Goal: Browse casually: Explore the website without a specific task or goal

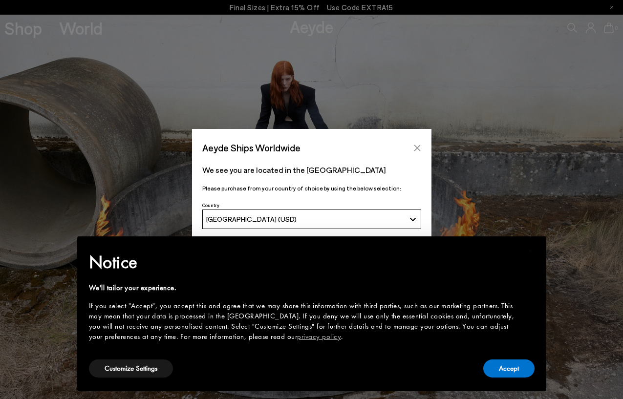
click at [417, 147] on icon "Close" at bounding box center [417, 148] width 6 height 6
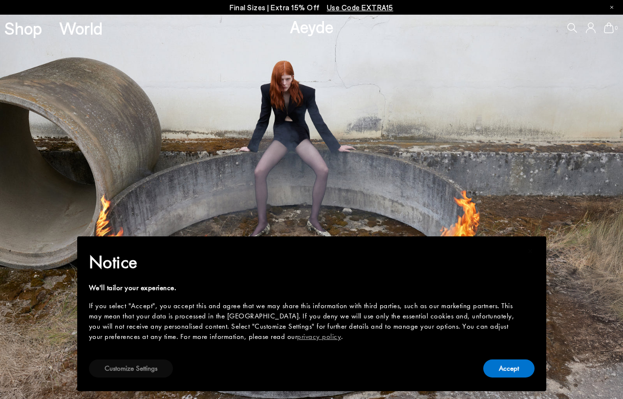
click at [150, 369] on button "Customize Settings" at bounding box center [131, 368] width 84 height 18
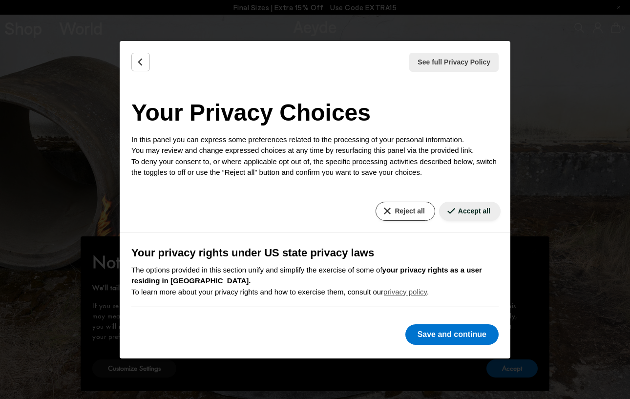
click at [397, 208] on button "Reject all" at bounding box center [405, 211] width 59 height 19
click at [431, 335] on button "Save and continue" at bounding box center [451, 334] width 93 height 21
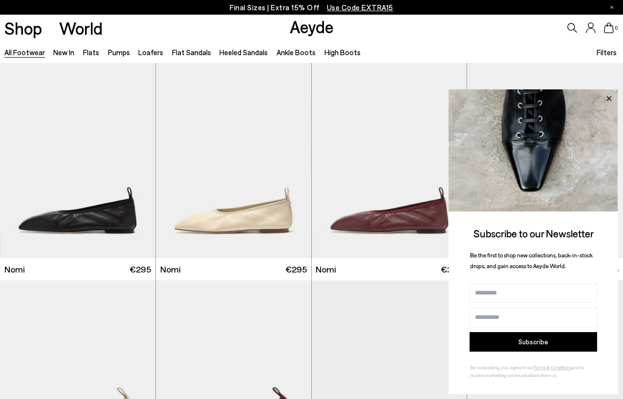
click at [609, 92] on icon at bounding box center [608, 98] width 13 height 13
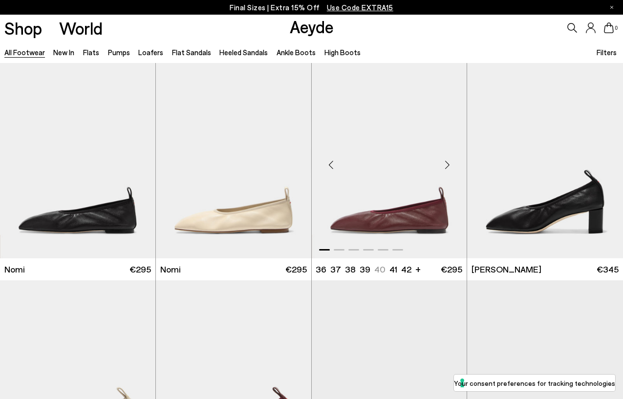
click at [450, 163] on div "Next slide" at bounding box center [446, 164] width 29 height 29
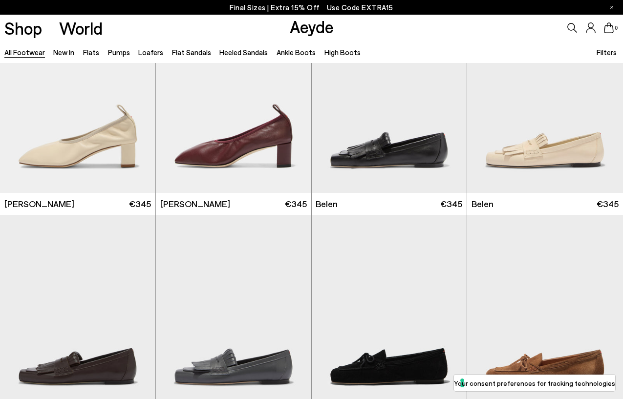
scroll to position [257, 0]
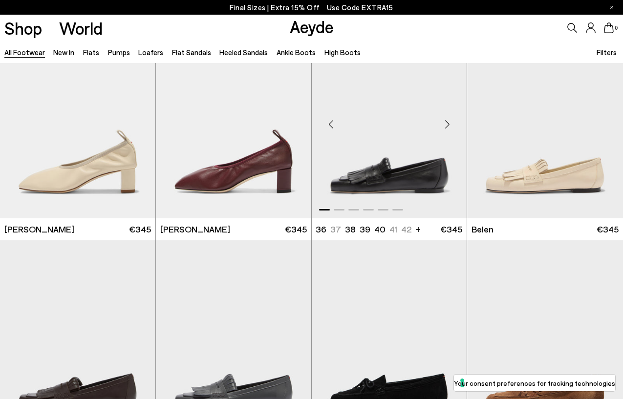
click at [446, 128] on div "Next slide" at bounding box center [446, 124] width 29 height 29
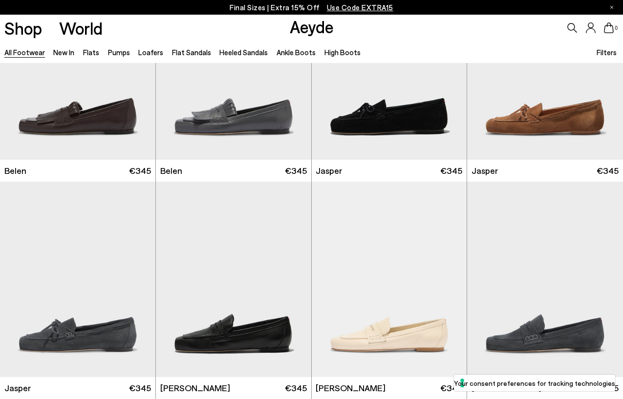
scroll to position [529, 0]
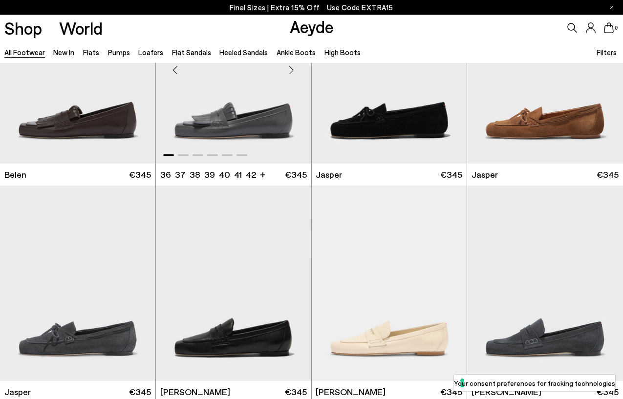
click at [259, 133] on img "1 / 6" at bounding box center [233, 66] width 155 height 195
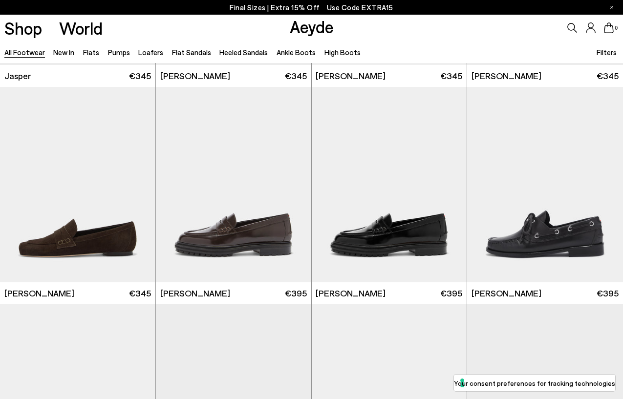
scroll to position [907, 0]
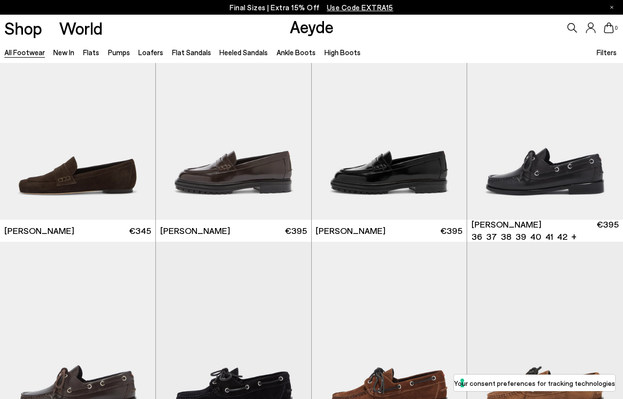
click at [597, 138] on div "Next slide" at bounding box center [602, 125] width 29 height 29
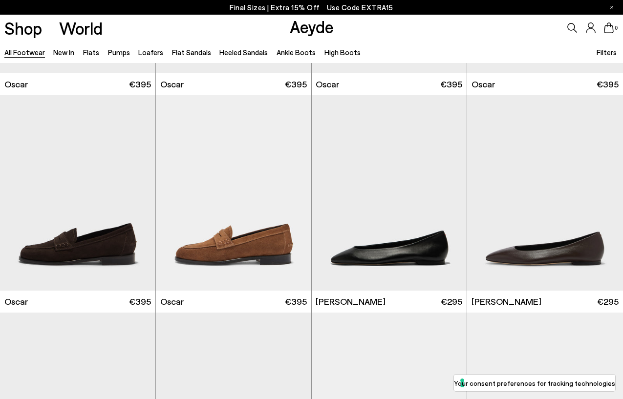
scroll to position [1491, 0]
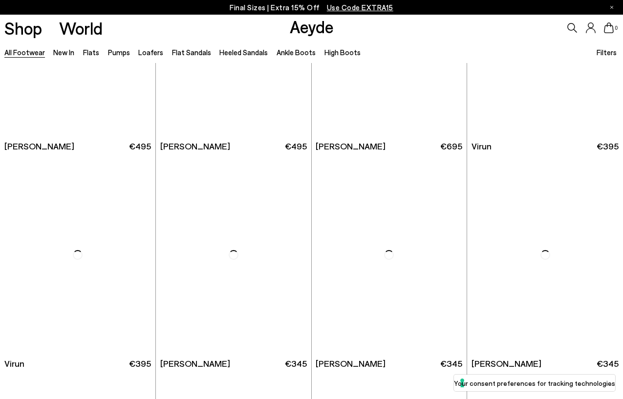
scroll to position [2745, 0]
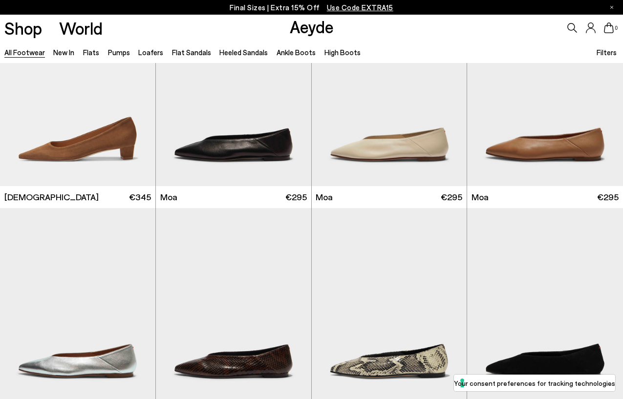
scroll to position [3581, 0]
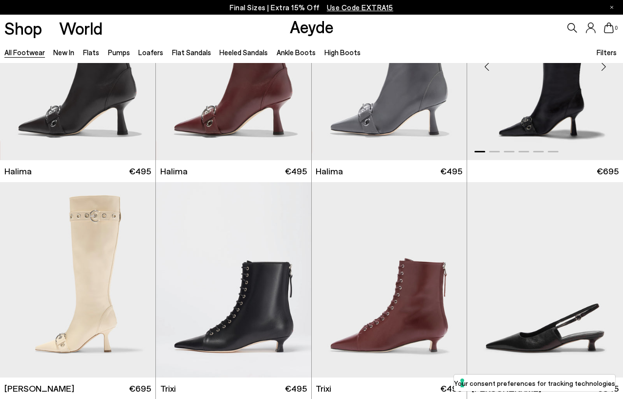
scroll to position [5343, 0]
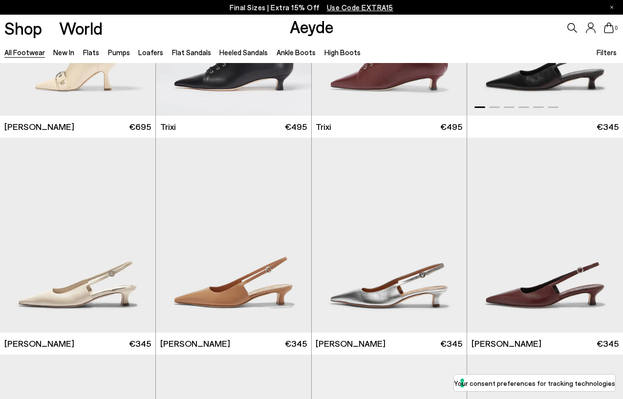
scroll to position [5651, 0]
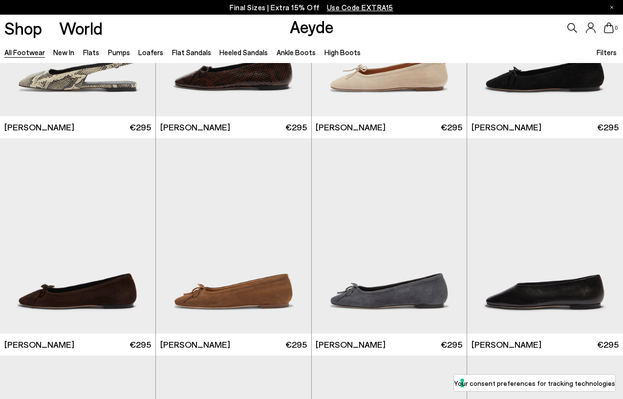
scroll to position [7835, 0]
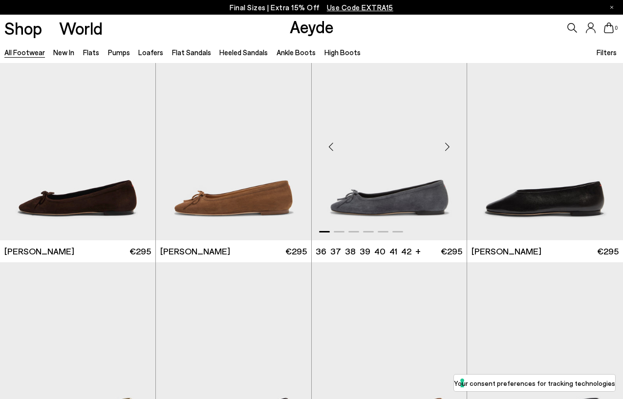
click at [402, 204] on img "1 / 6" at bounding box center [389, 142] width 155 height 195
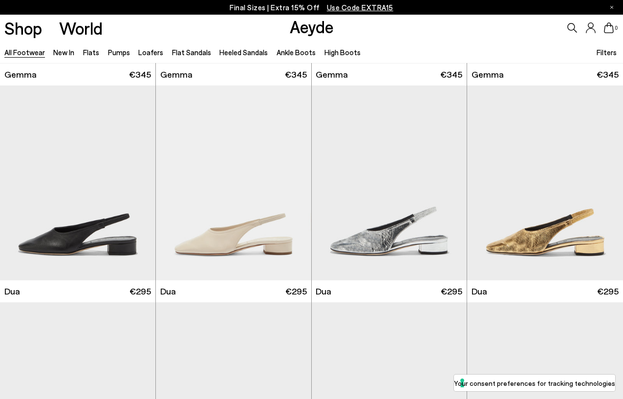
scroll to position [8586, 0]
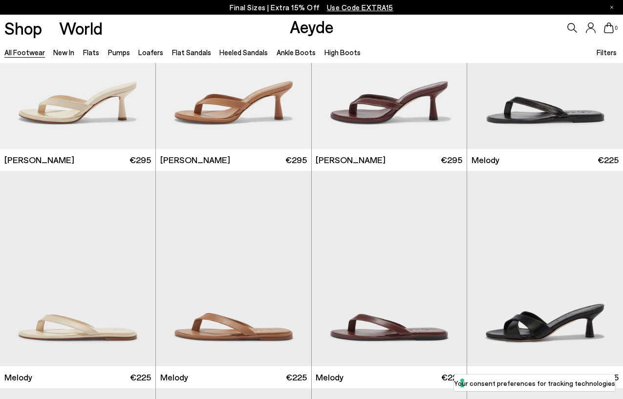
scroll to position [10128, 0]
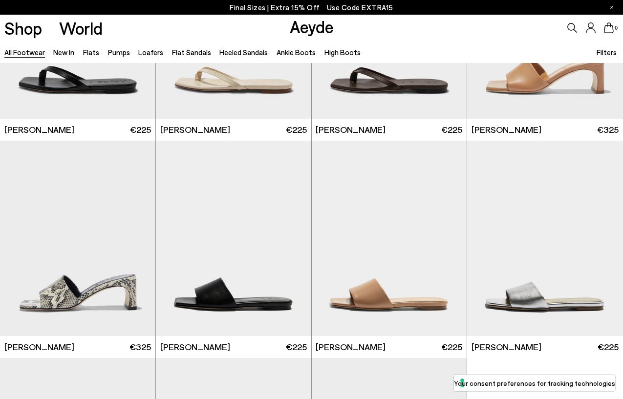
scroll to position [11484, 0]
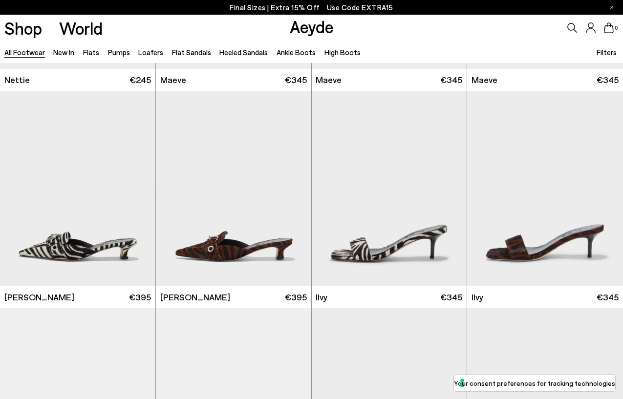
scroll to position [12584, 0]
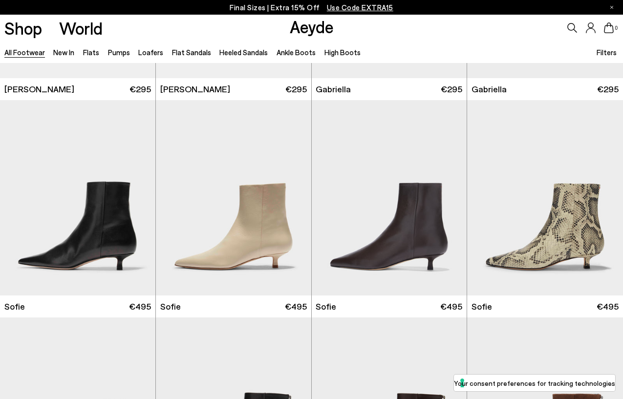
scroll to position [13535, 0]
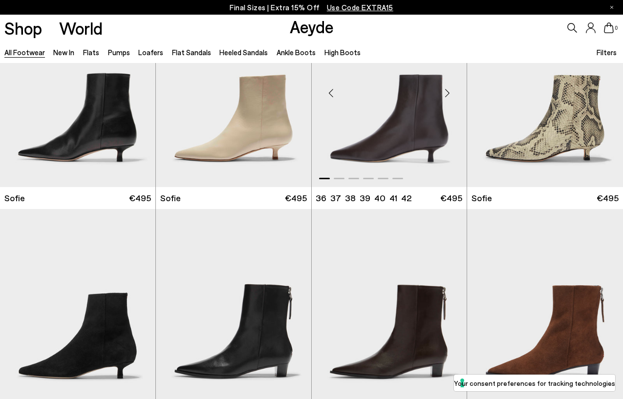
click at [395, 136] on img "1 / 6" at bounding box center [389, 89] width 155 height 195
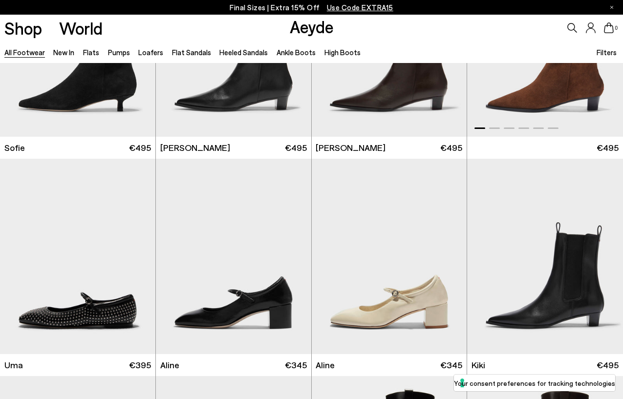
scroll to position [13688, 0]
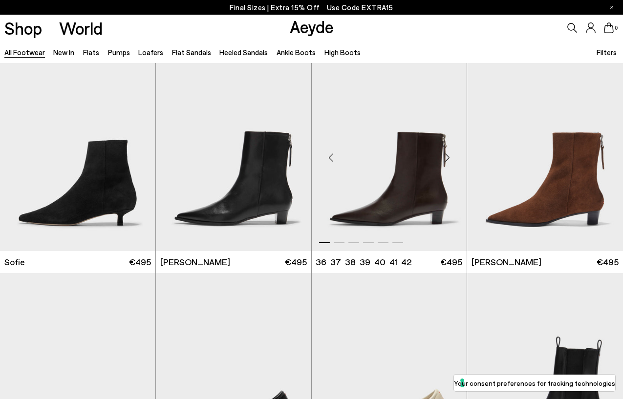
click at [450, 156] on div "Next slide" at bounding box center [446, 157] width 29 height 29
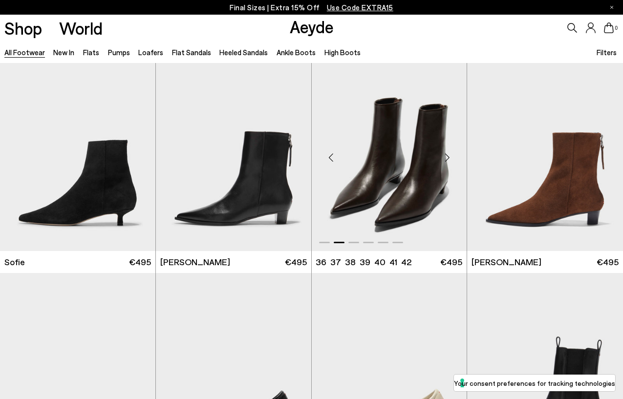
click at [450, 156] on div "Next slide" at bounding box center [446, 157] width 29 height 29
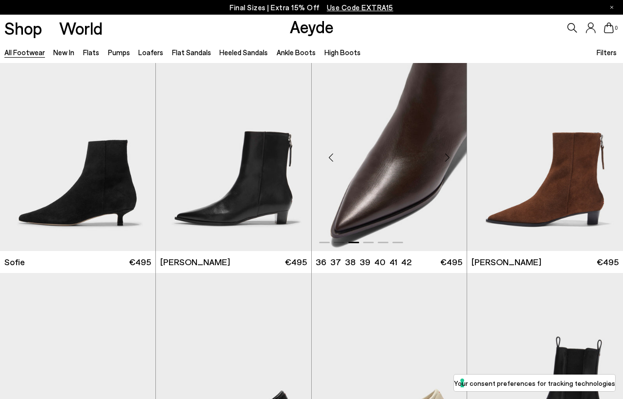
click at [450, 156] on div "Next slide" at bounding box center [446, 157] width 29 height 29
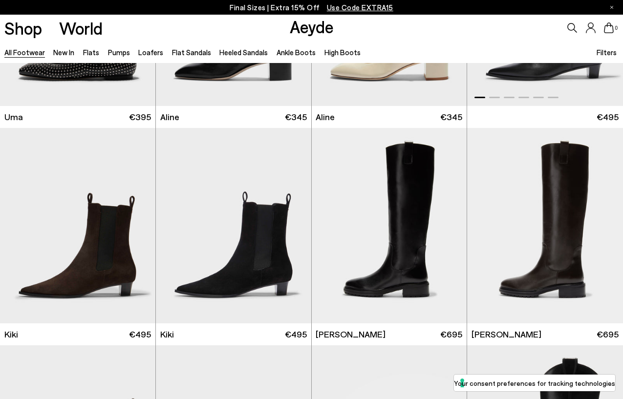
scroll to position [14012, 0]
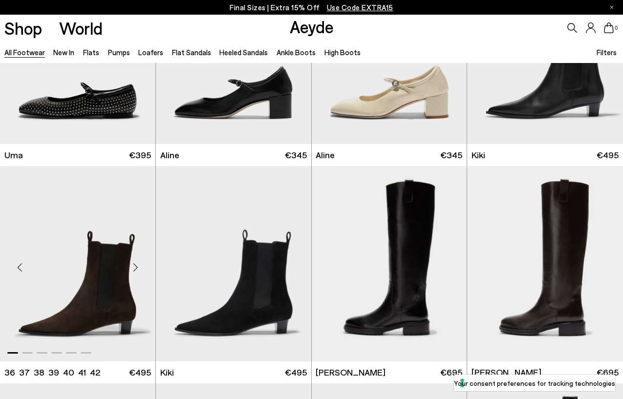
click at [121, 281] on div "Next slide" at bounding box center [135, 267] width 29 height 29
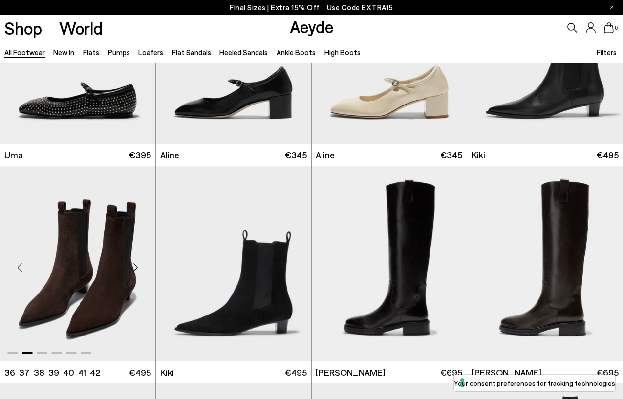
click at [121, 281] on div "Next slide" at bounding box center [135, 267] width 29 height 29
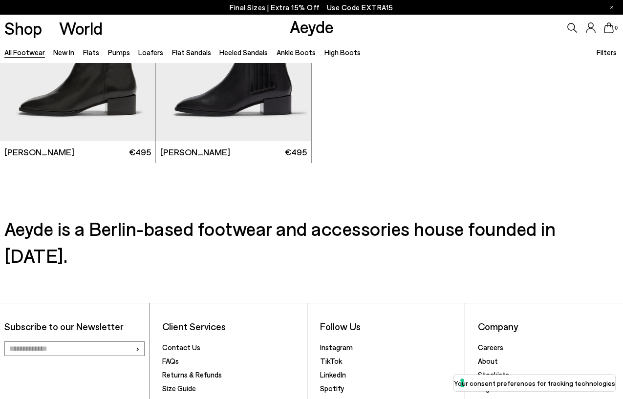
scroll to position [15119, 0]
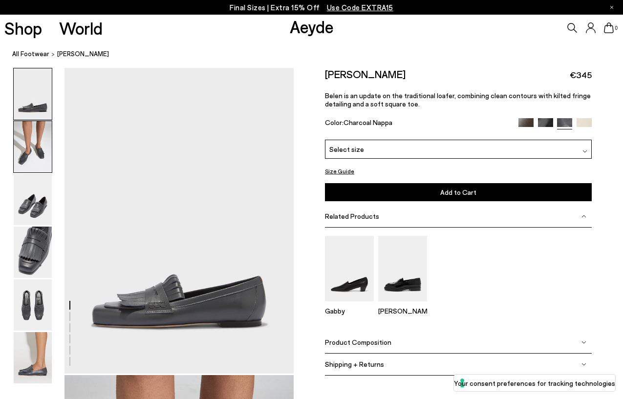
click at [36, 162] on img at bounding box center [33, 146] width 38 height 51
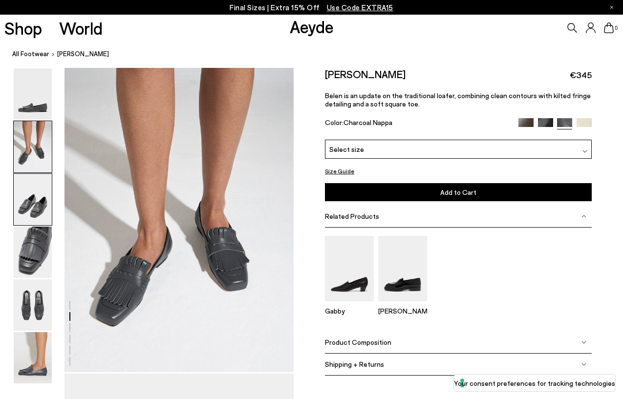
click at [23, 207] on img at bounding box center [33, 199] width 38 height 51
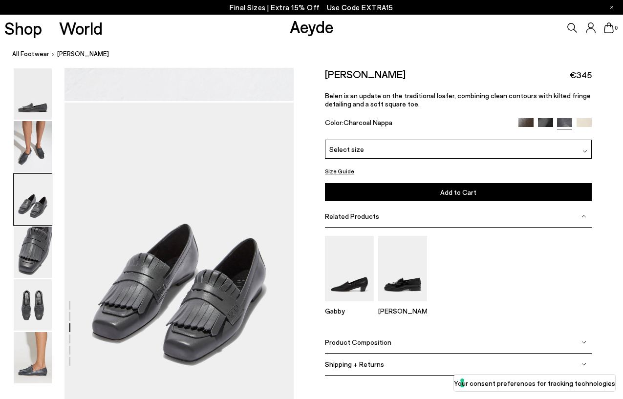
scroll to position [616, 0]
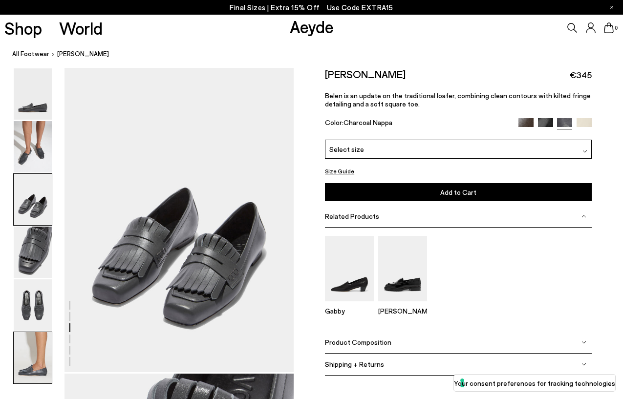
click at [24, 360] on img at bounding box center [33, 357] width 38 height 51
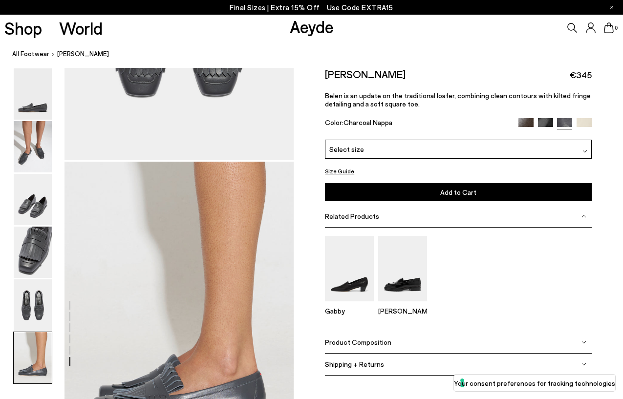
scroll to position [1604, 0]
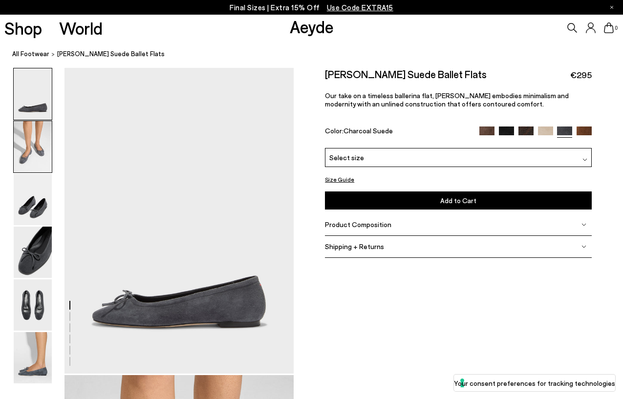
click at [37, 157] on img at bounding box center [33, 146] width 38 height 51
